Goal: Information Seeking & Learning: Find specific fact

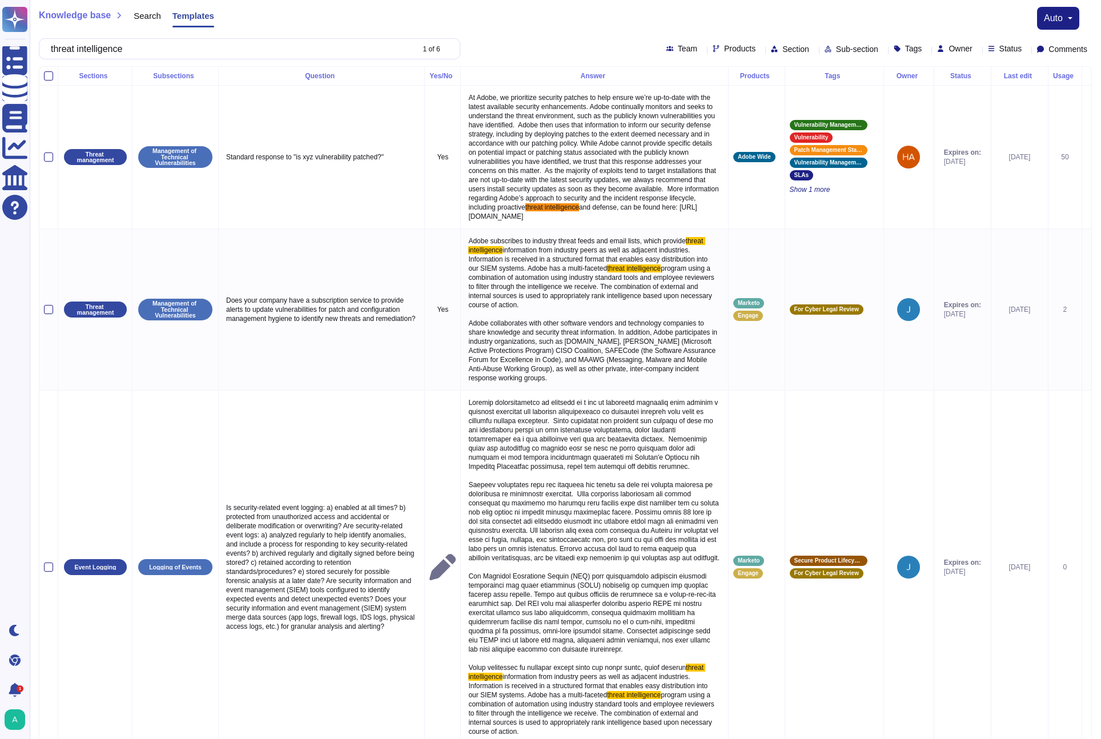
drag, startPoint x: 0, startPoint y: 0, endPoint x: 262, endPoint y: 58, distance: 268.5
click at [261, 60] on div "Knowledge base Search Templates auto threat intelligence 1 of 6 Team Products S…" at bounding box center [565, 33] width 1071 height 66
click at [268, 51] on input "threat intelligence" at bounding box center [229, 49] width 368 height 20
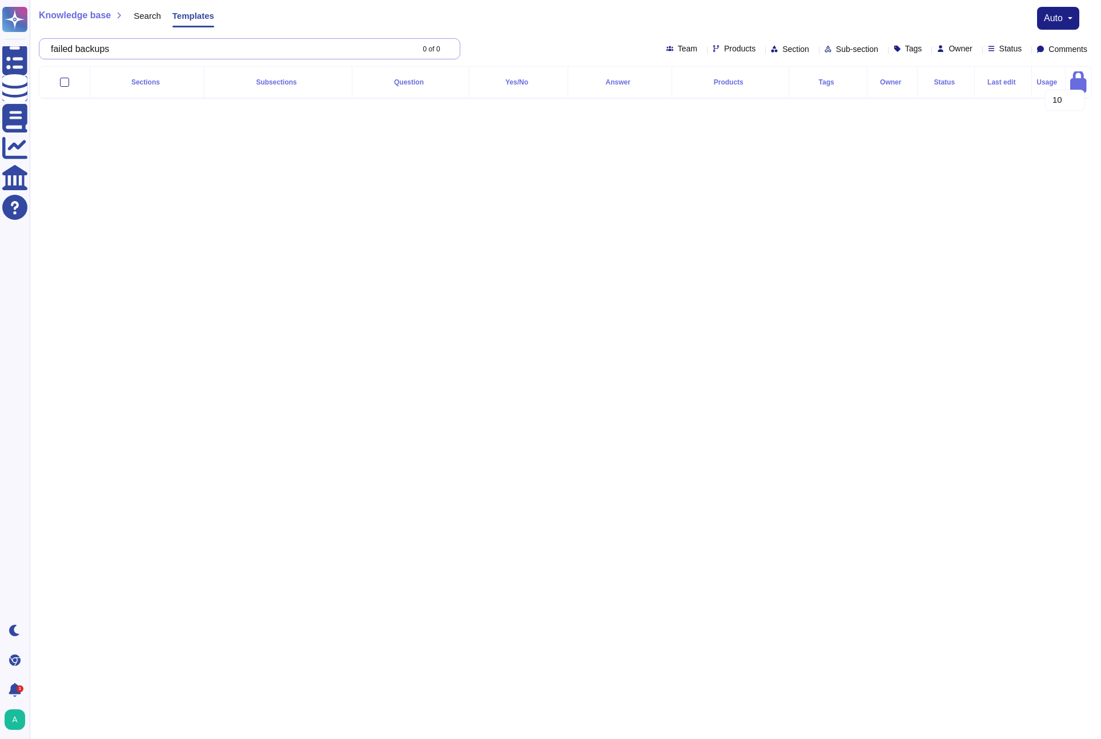
click at [268, 51] on input "failed backups" at bounding box center [229, 49] width 368 height 20
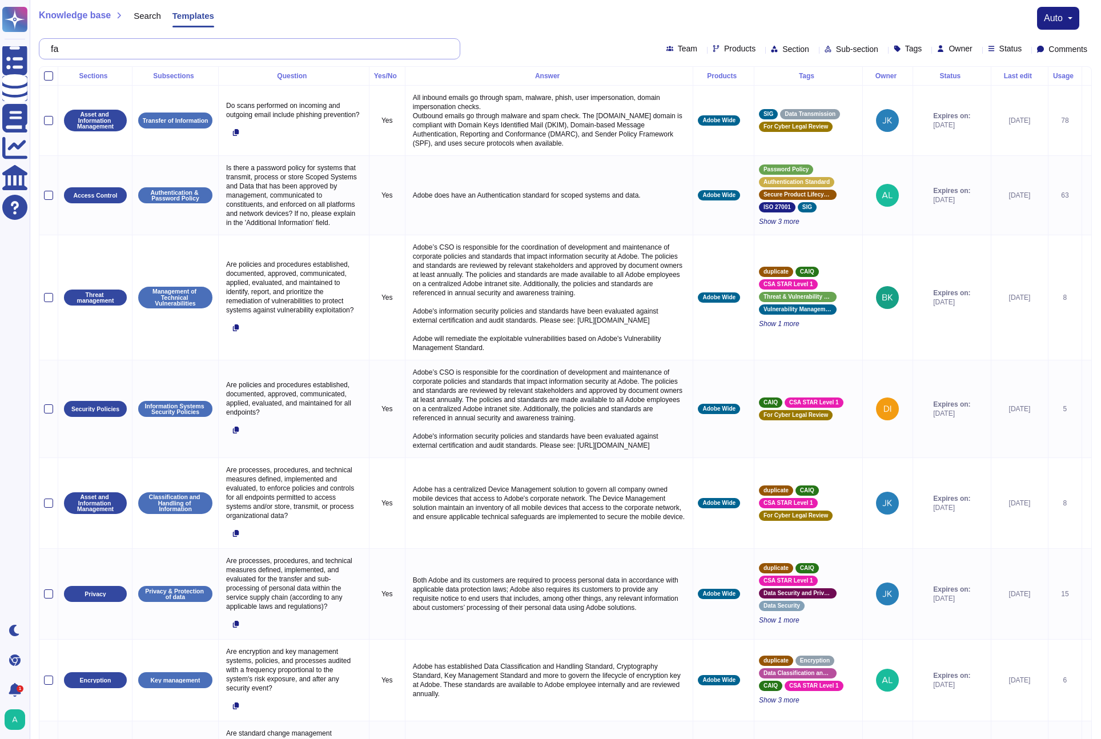
type input "f"
click at [155, 22] on div "Search" at bounding box center [141, 18] width 39 height 23
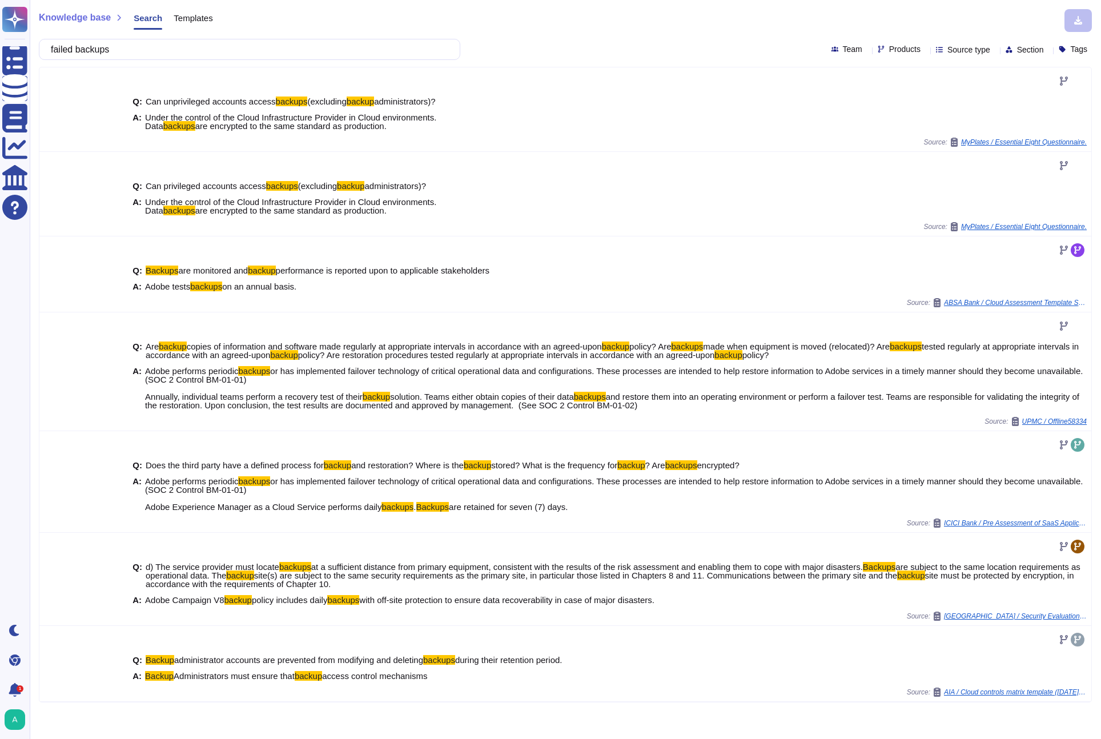
type input "failed backups"
click at [831, 48] on div "Team" at bounding box center [848, 49] width 35 height 9
click at [925, 50] on icon at bounding box center [925, 50] width 0 height 0
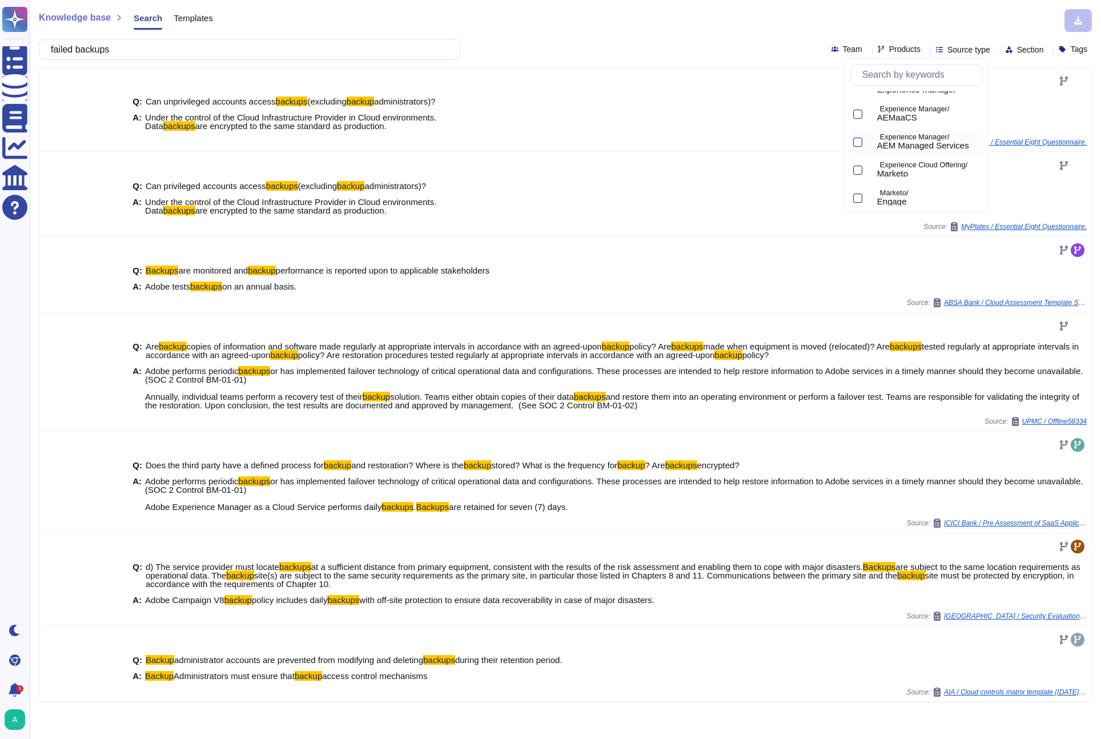
click at [929, 142] on span "AEM Managed Services" at bounding box center [923, 145] width 92 height 10
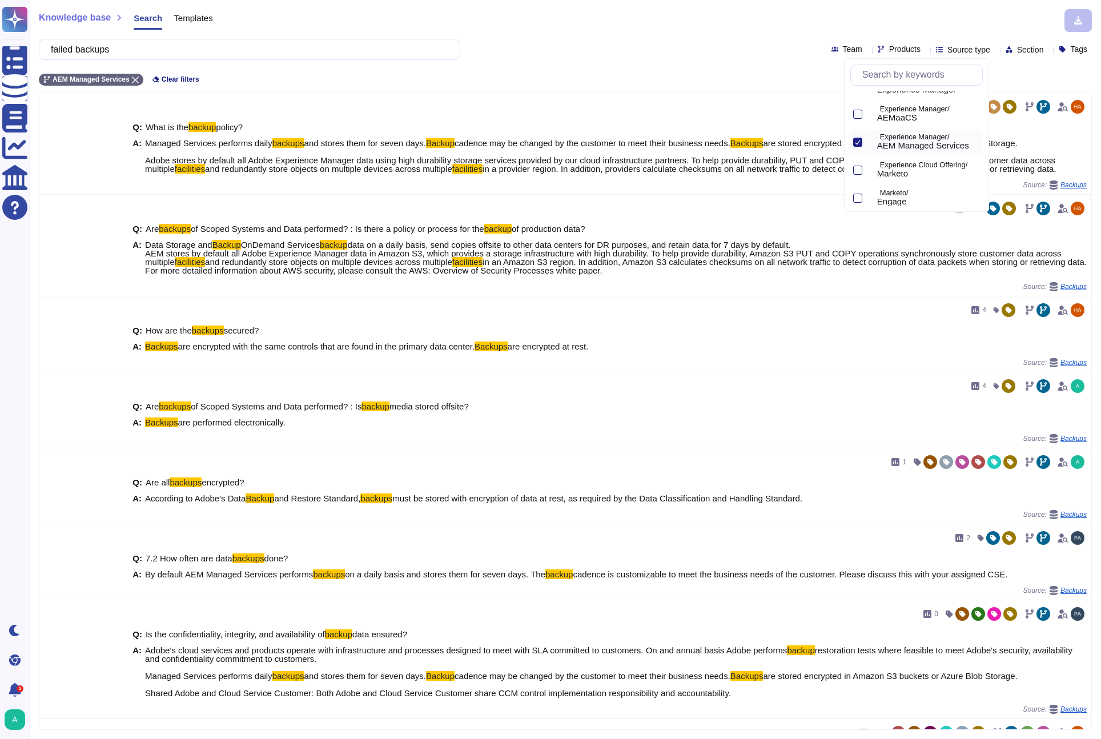
click at [613, 74] on div "AEM Managed Services Clear filters" at bounding box center [565, 76] width 1053 height 19
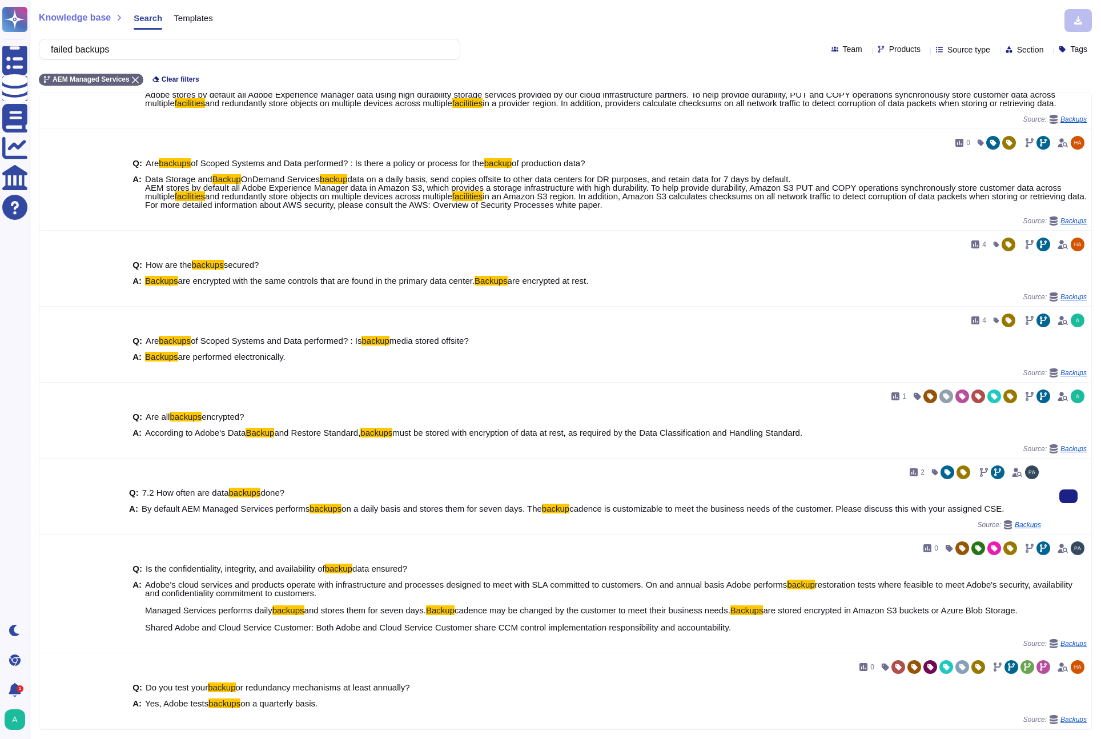
scroll to position [0, 0]
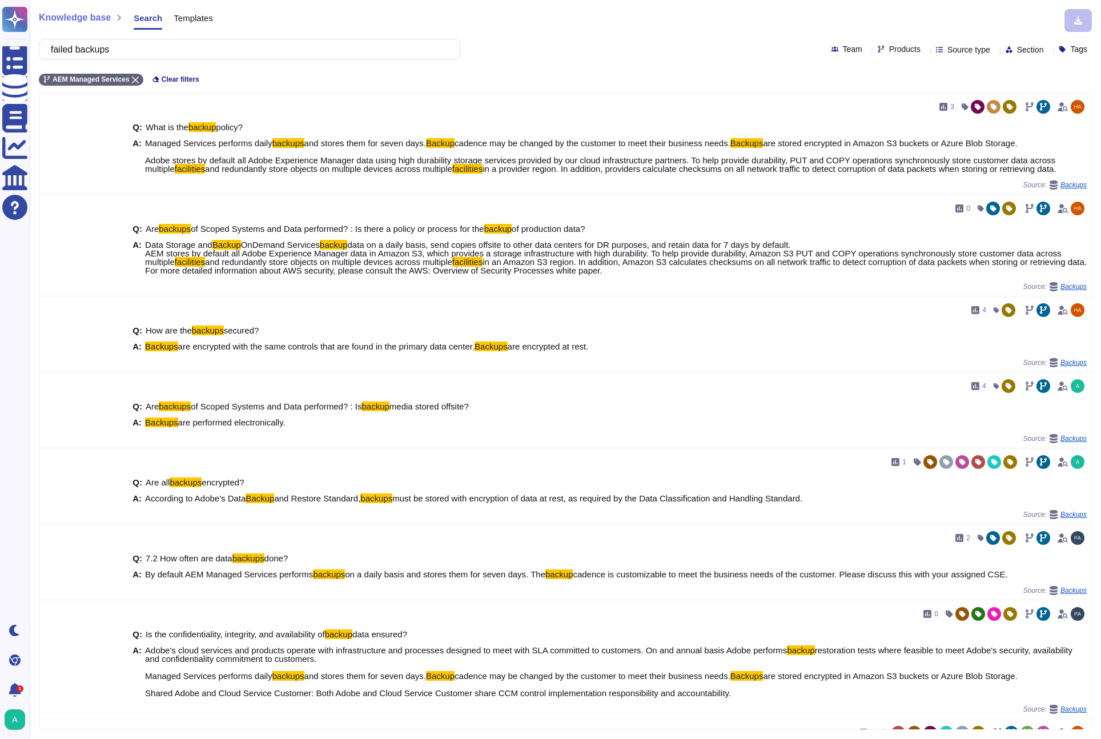
click at [190, 14] on span "Templates" at bounding box center [193, 18] width 39 height 9
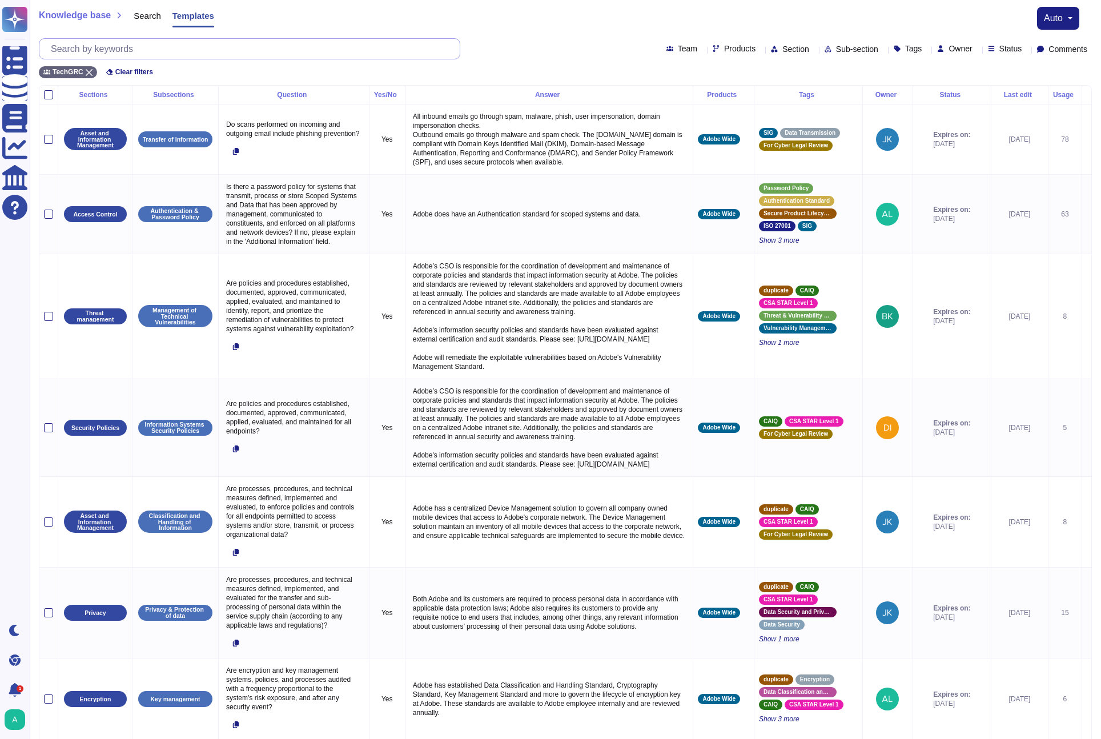
click at [178, 47] on input "text" at bounding box center [252, 49] width 415 height 20
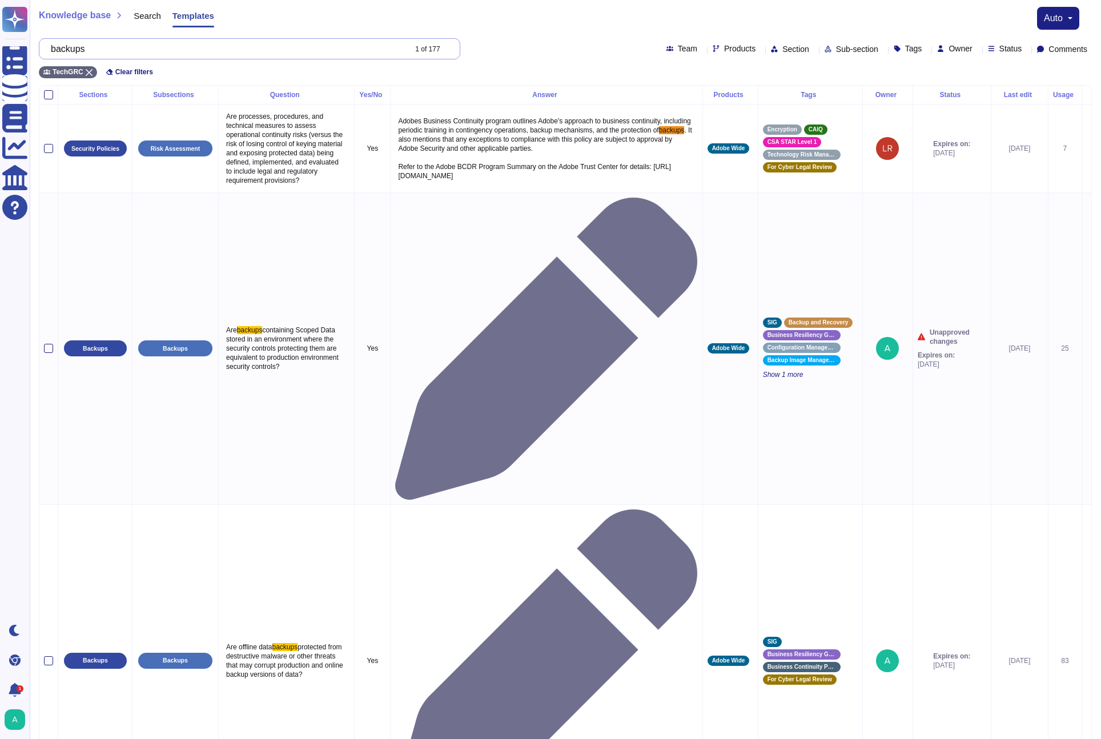
type input "backups"
click at [682, 57] on div "backups 1 of 177 Team Products Section Sub-section Tags Owner Status Comments" at bounding box center [565, 48] width 1053 height 21
click at [724, 51] on span "Products" at bounding box center [739, 49] width 31 height 8
type input "ae"
click at [727, 134] on span "AEM Managed Services" at bounding box center [733, 135] width 92 height 10
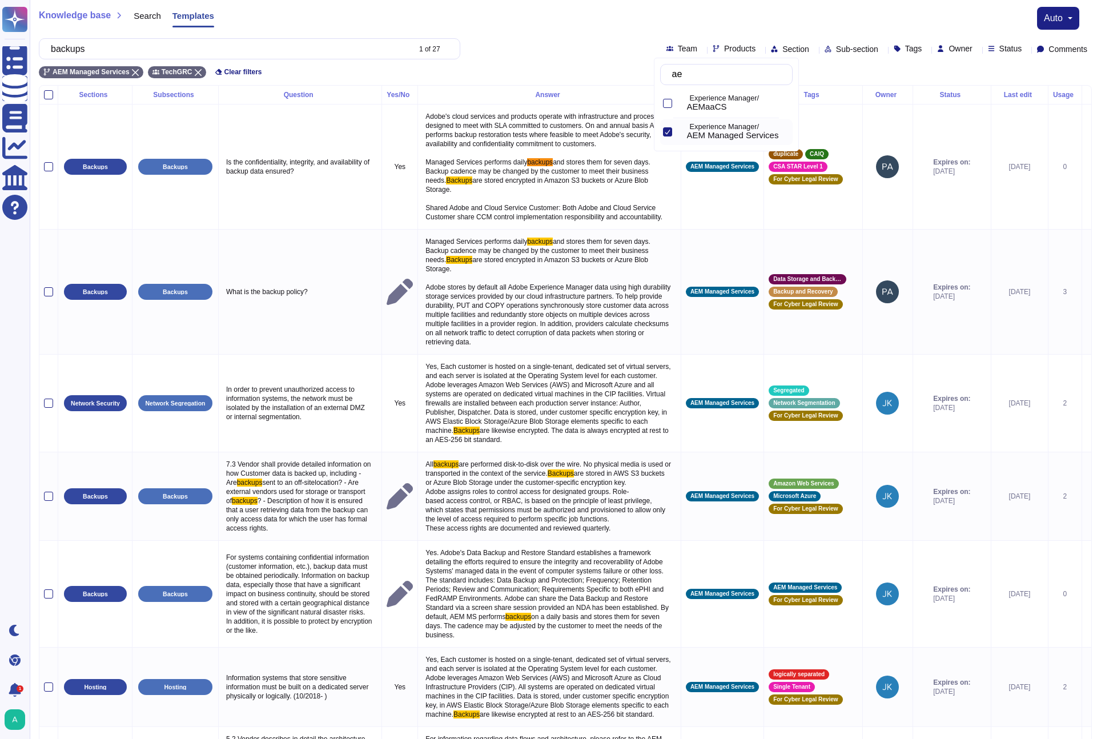
click at [526, 73] on div "AEM Managed Services TechGRC Clear filters" at bounding box center [565, 68] width 1053 height 19
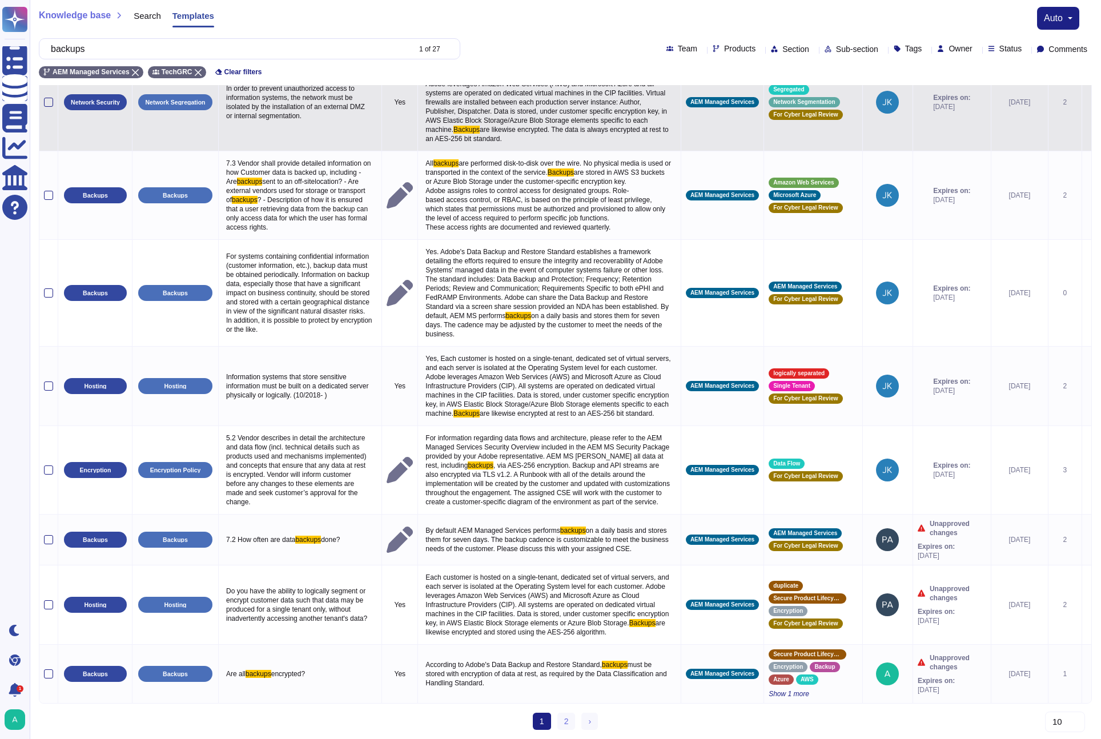
scroll to position [403, 0]
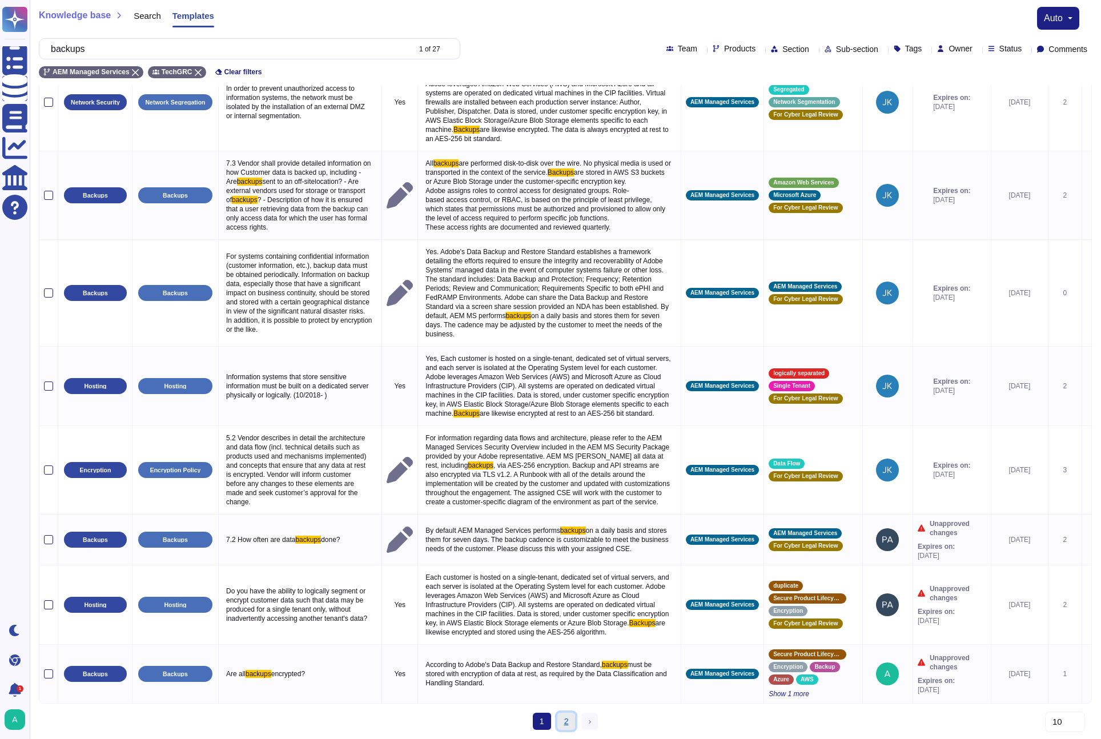
click at [558, 718] on link "2" at bounding box center [566, 721] width 18 height 17
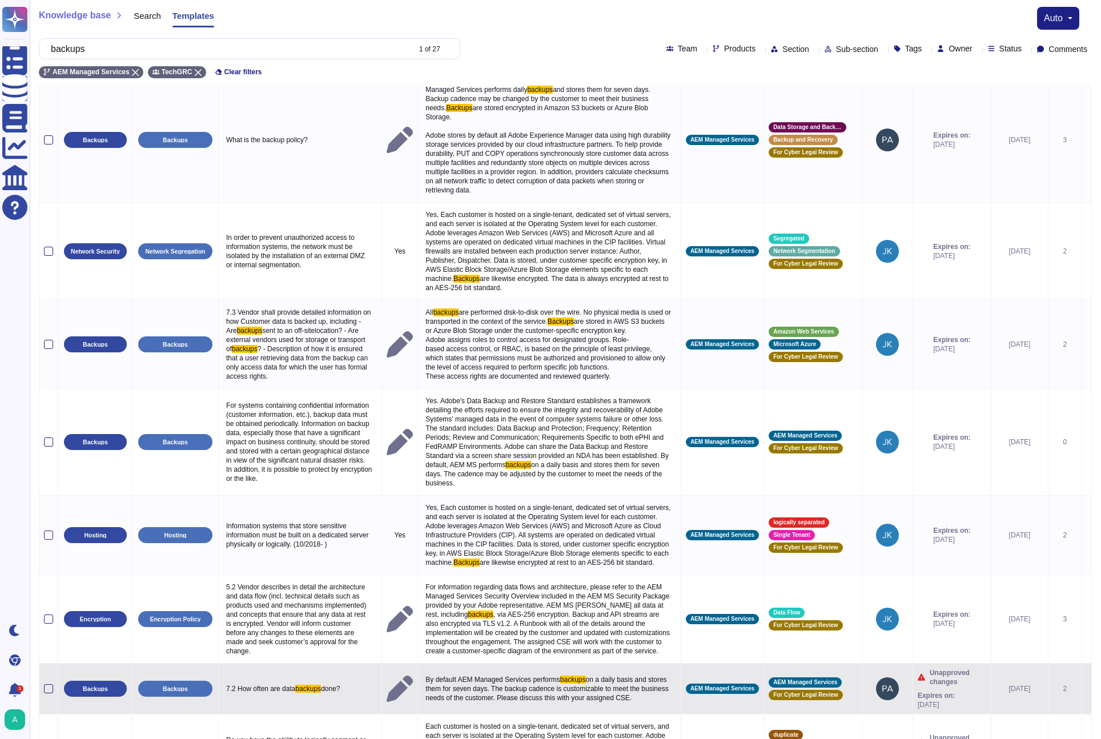
scroll to position [403, 0]
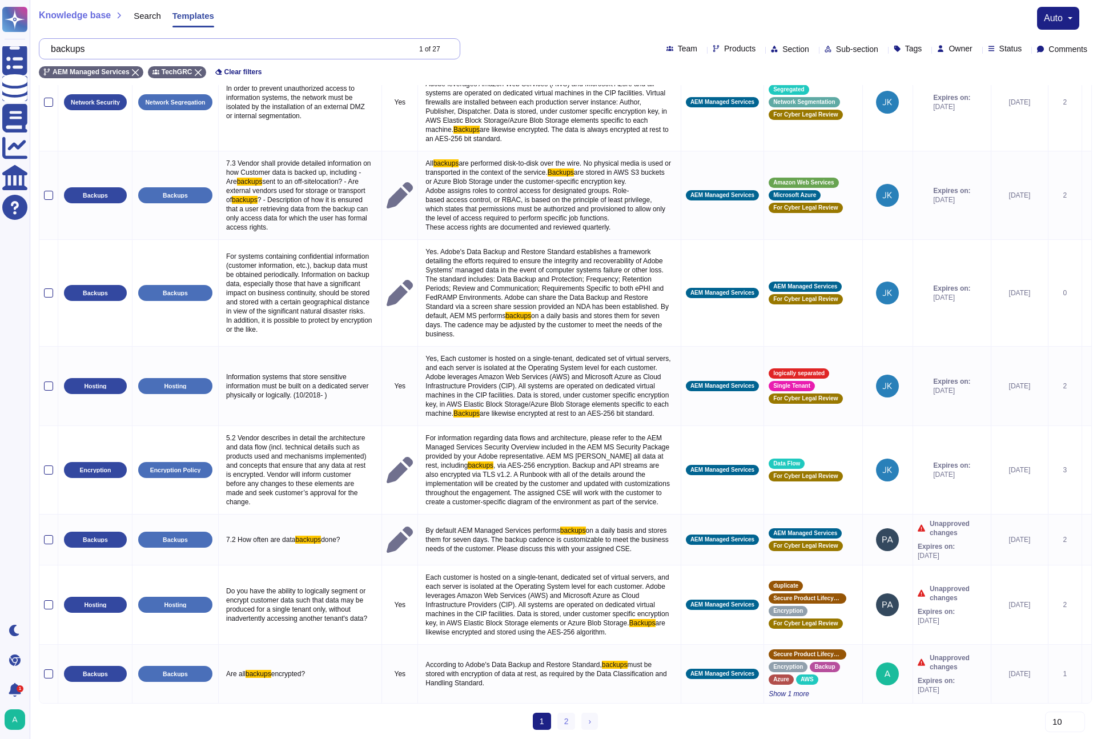
click at [294, 54] on input "backups" at bounding box center [227, 49] width 364 height 20
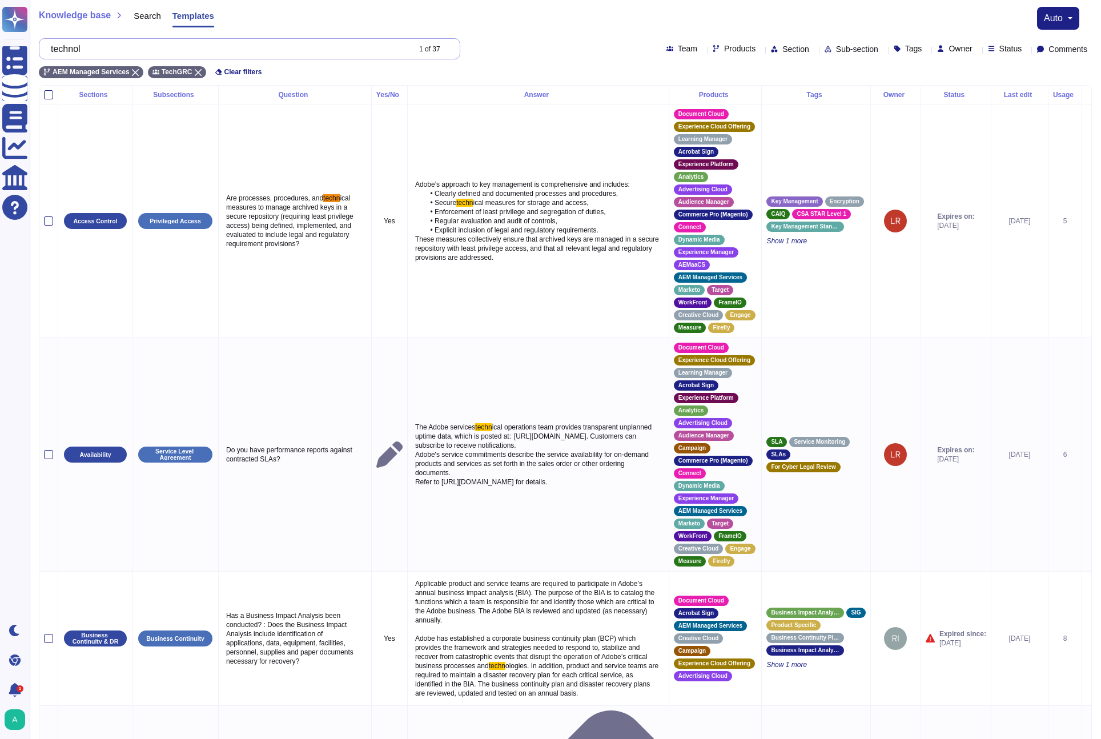
scroll to position [0, 0]
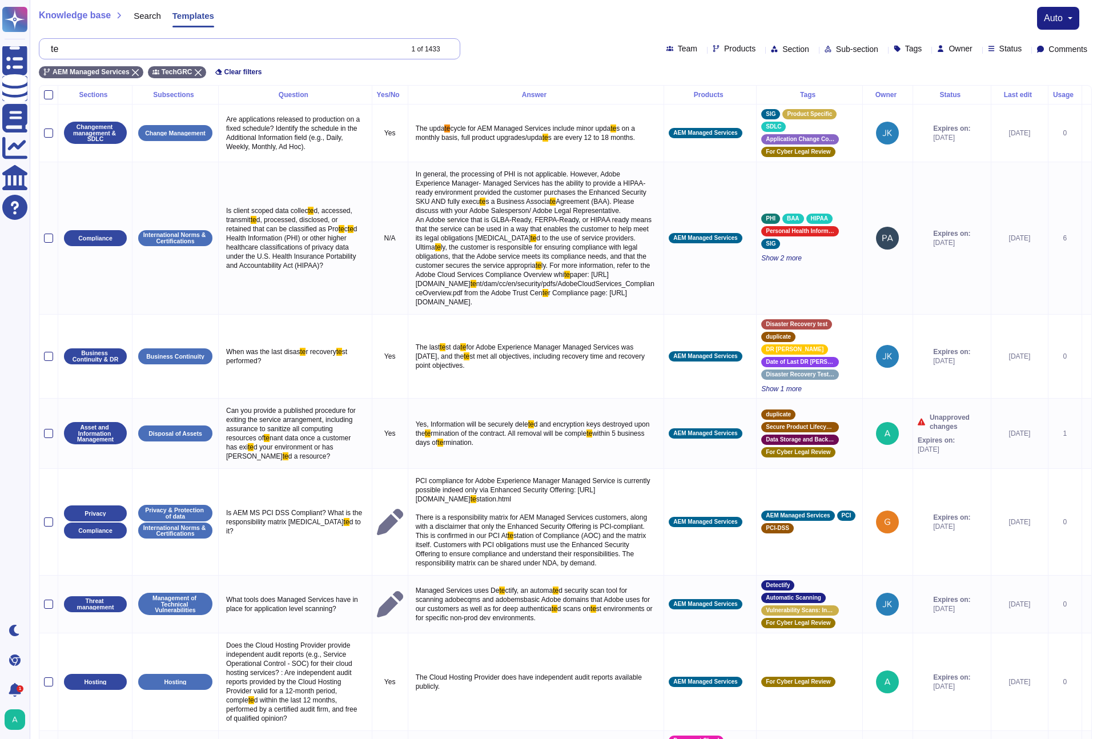
type input "t"
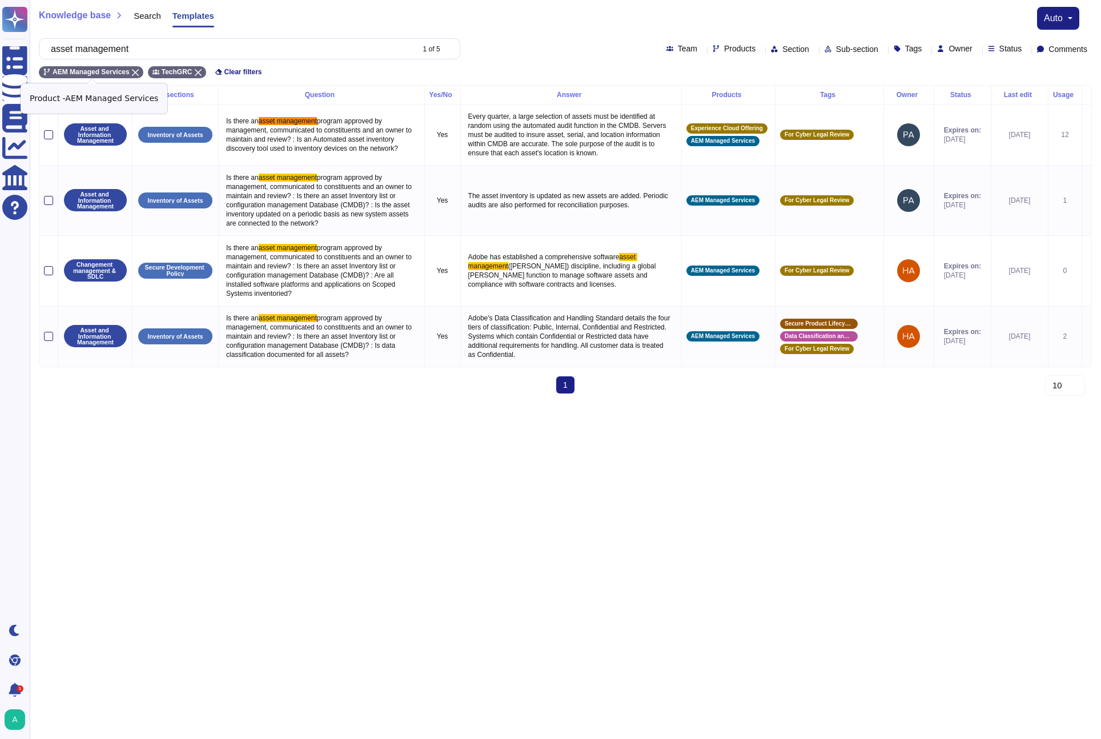
click at [139, 74] on icon at bounding box center [135, 72] width 7 height 7
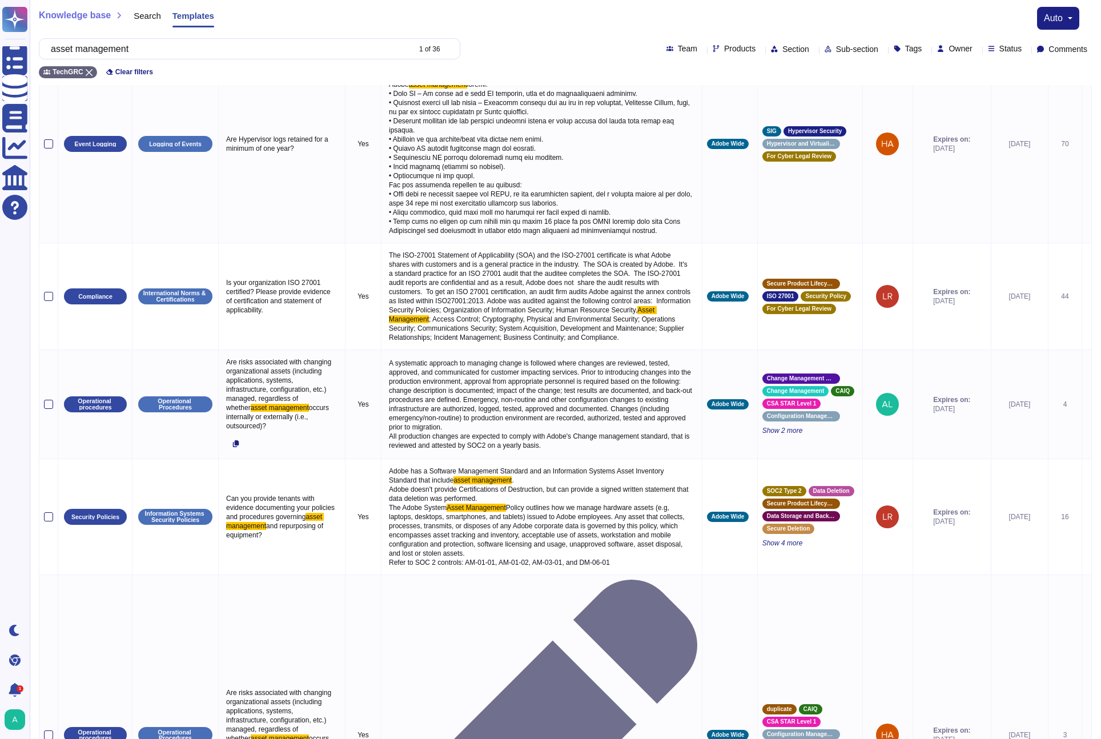
scroll to position [757, 0]
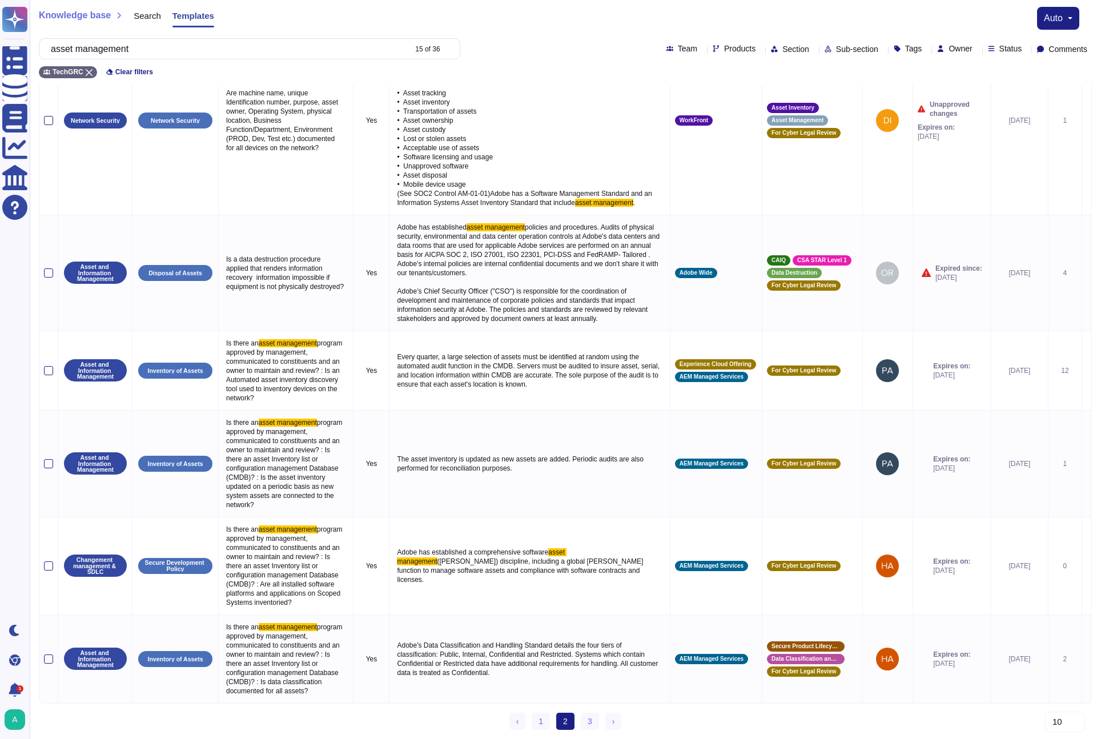
scroll to position [1208, 0]
click at [540, 723] on link "1" at bounding box center [541, 721] width 18 height 17
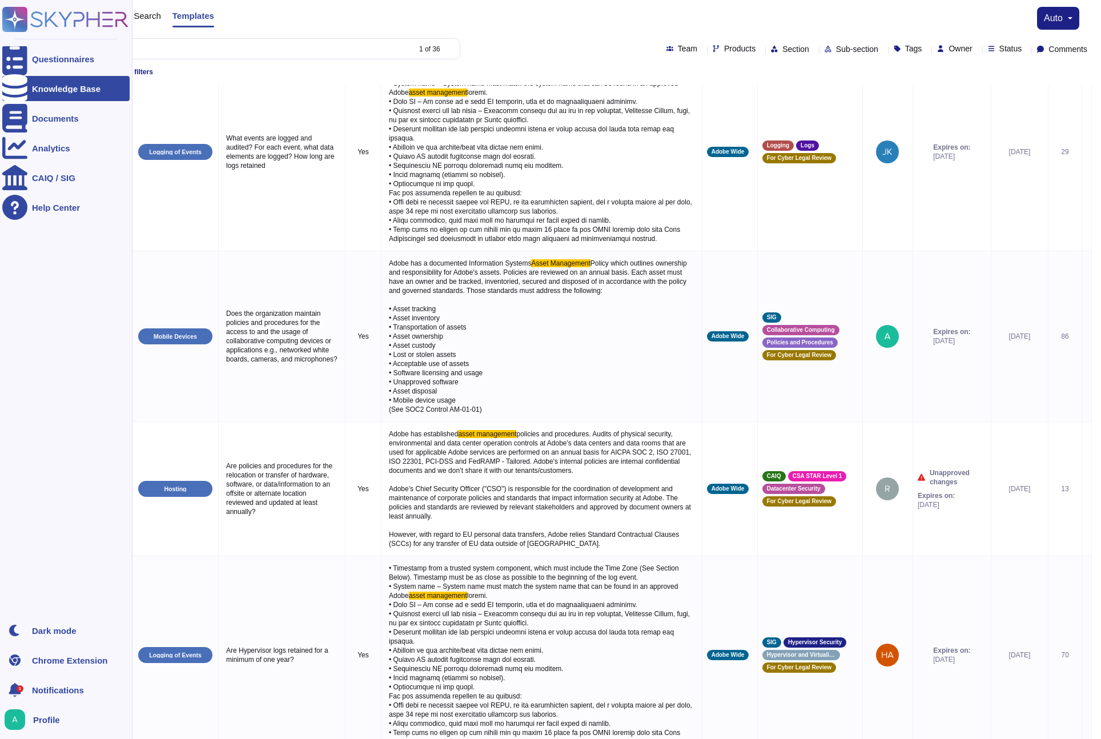
scroll to position [227, 0]
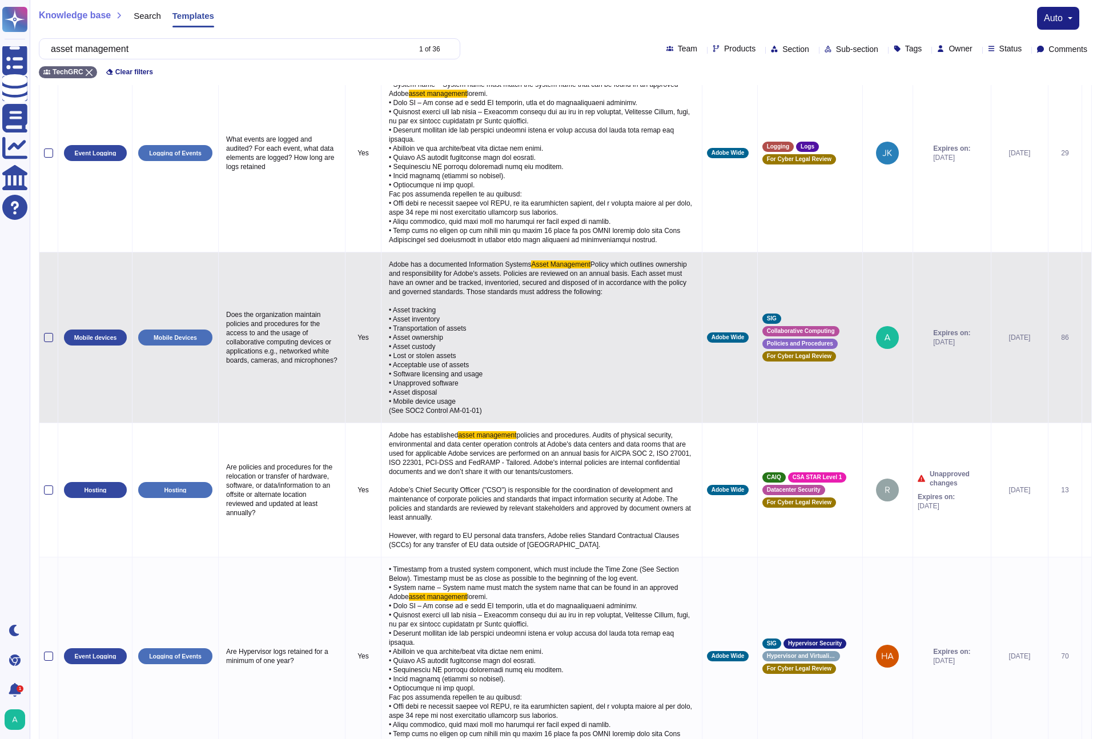
drag, startPoint x: 382, startPoint y: 271, endPoint x: 490, endPoint y: 427, distance: 190.1
click at [490, 418] on p "Adobe has a documented Information Systems Asset Management Policy which outlin…" at bounding box center [541, 337] width 311 height 161
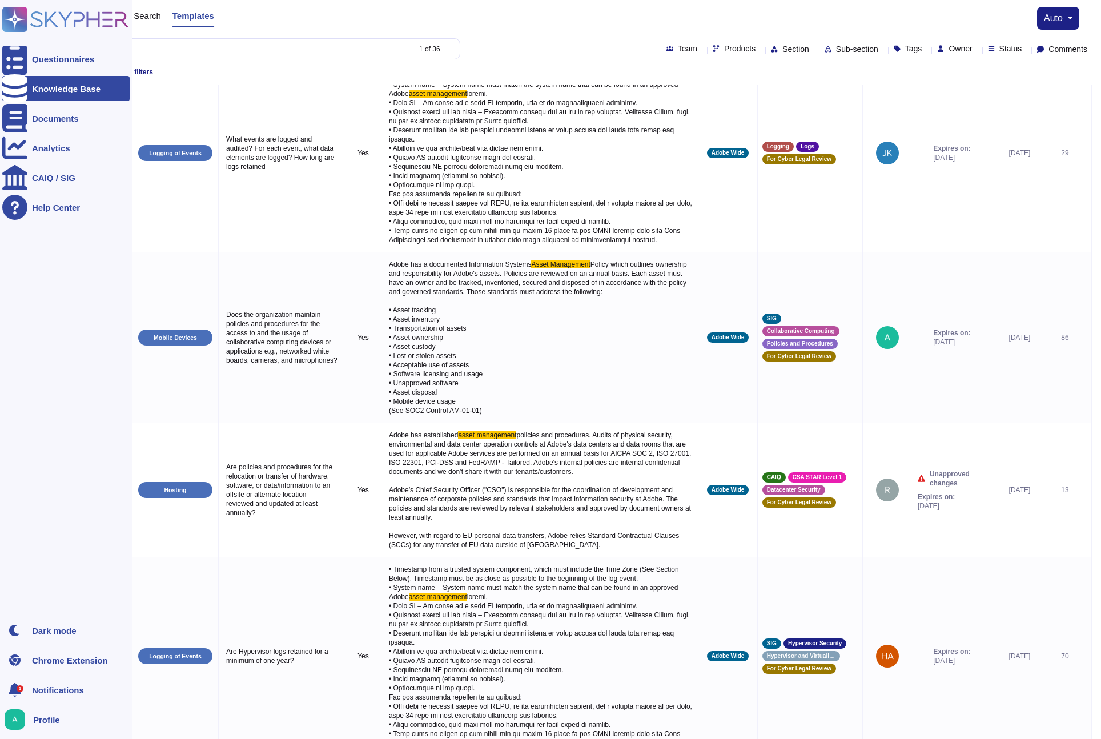
copy p "Adobe has a documented Information Systems Asset Management Policy which outlin…"
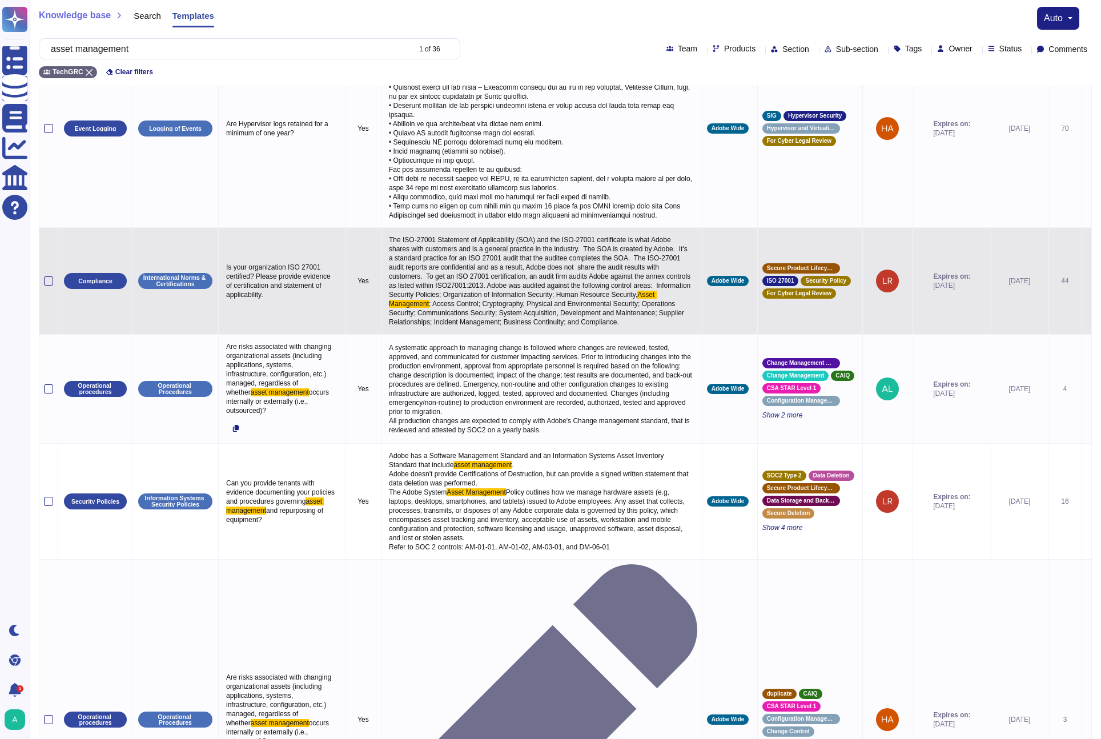
scroll to position [757, 0]
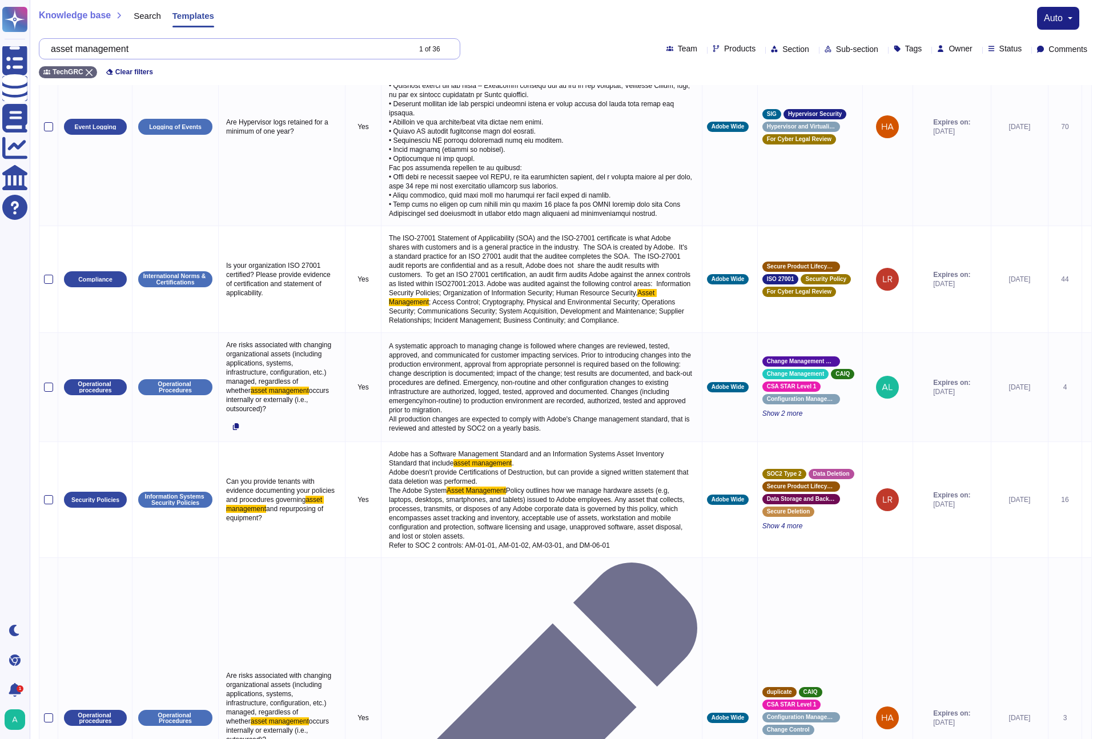
click at [337, 44] on input "asset management" at bounding box center [227, 49] width 364 height 20
click at [336, 45] on input "asset management" at bounding box center [227, 49] width 364 height 20
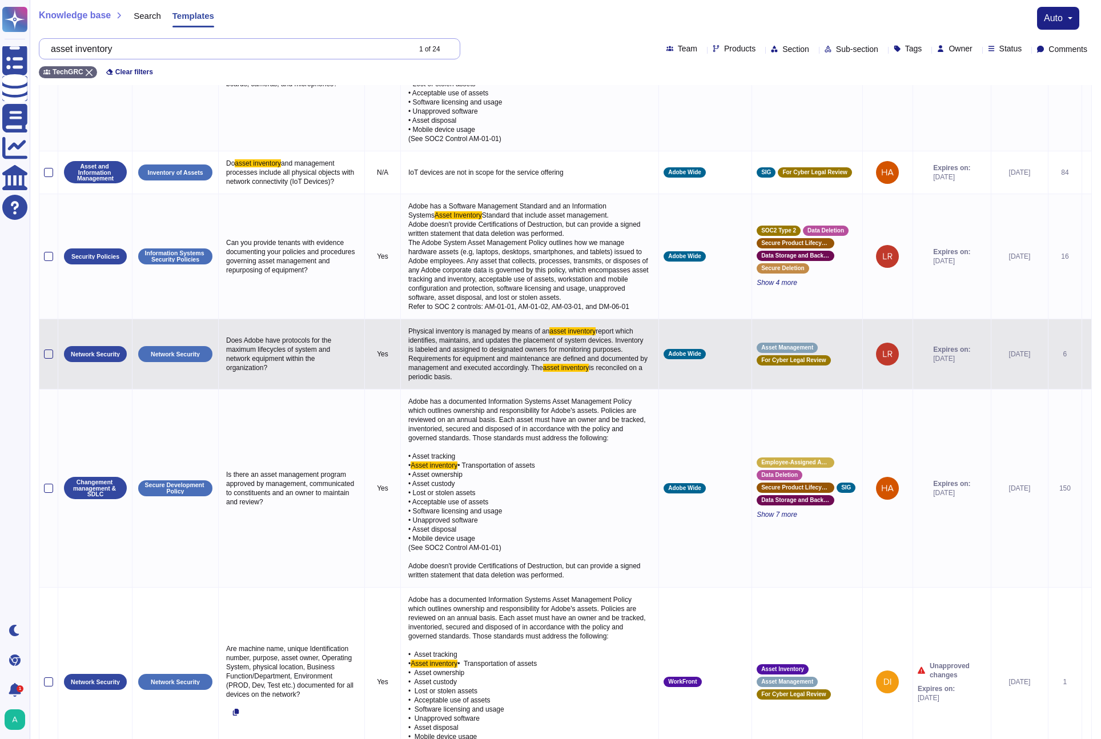
scroll to position [317, 0]
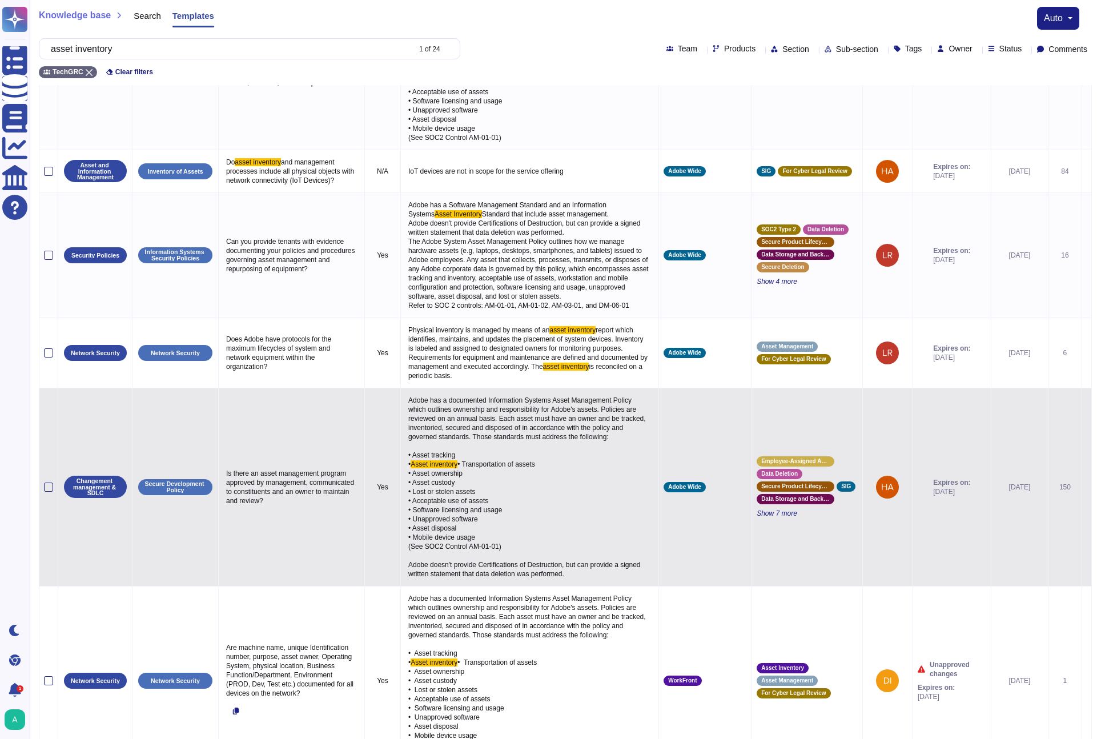
type input "asset inventory"
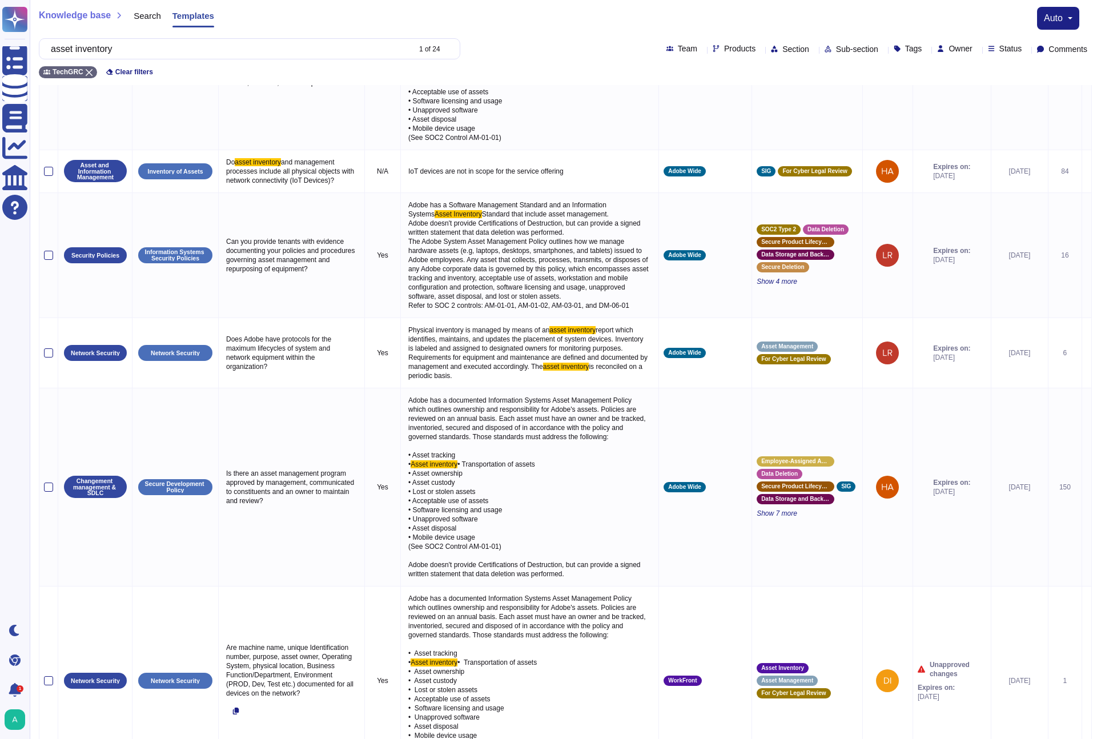
click at [179, 59] on div "asset inventory 1 of 24" at bounding box center [249, 48] width 421 height 21
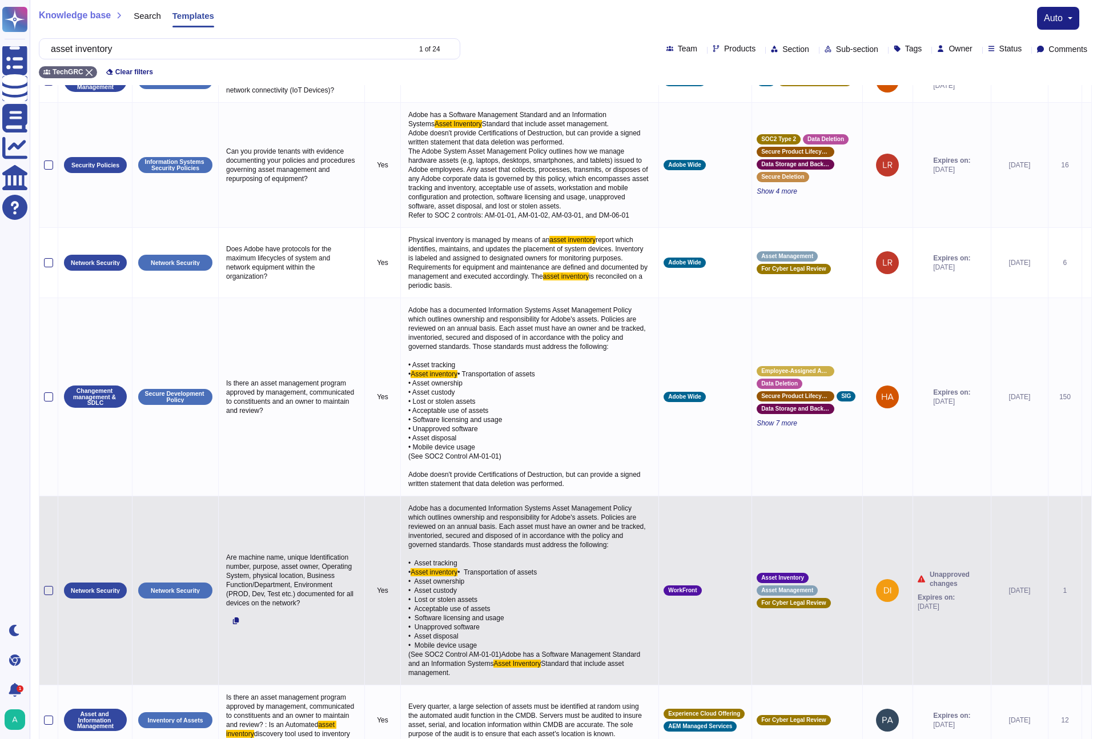
scroll to position [411, 0]
